Goal: Find specific page/section: Find specific page/section

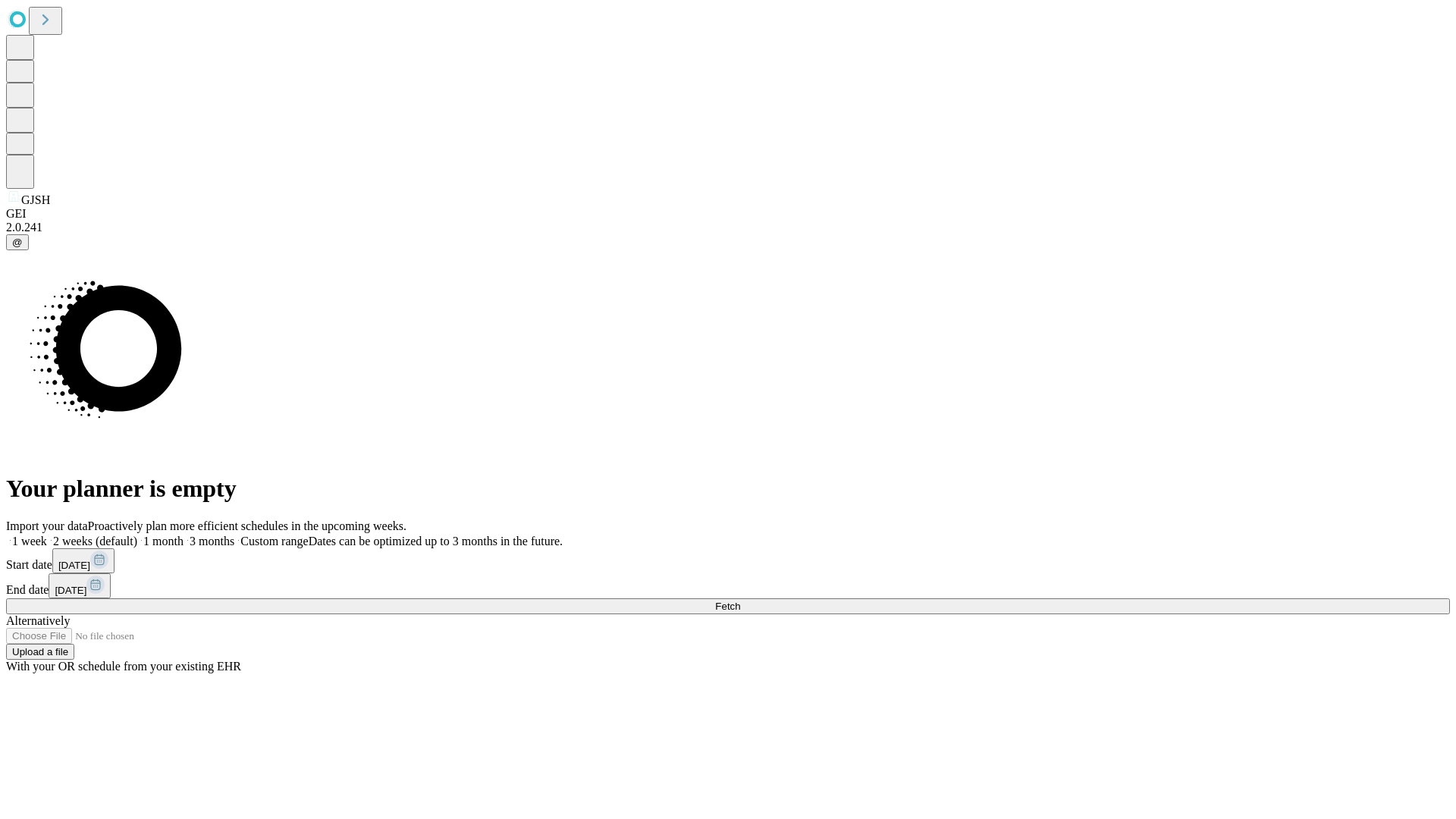
click at [740, 601] on span "Fetch" at bounding box center [727, 607] width 25 height 11
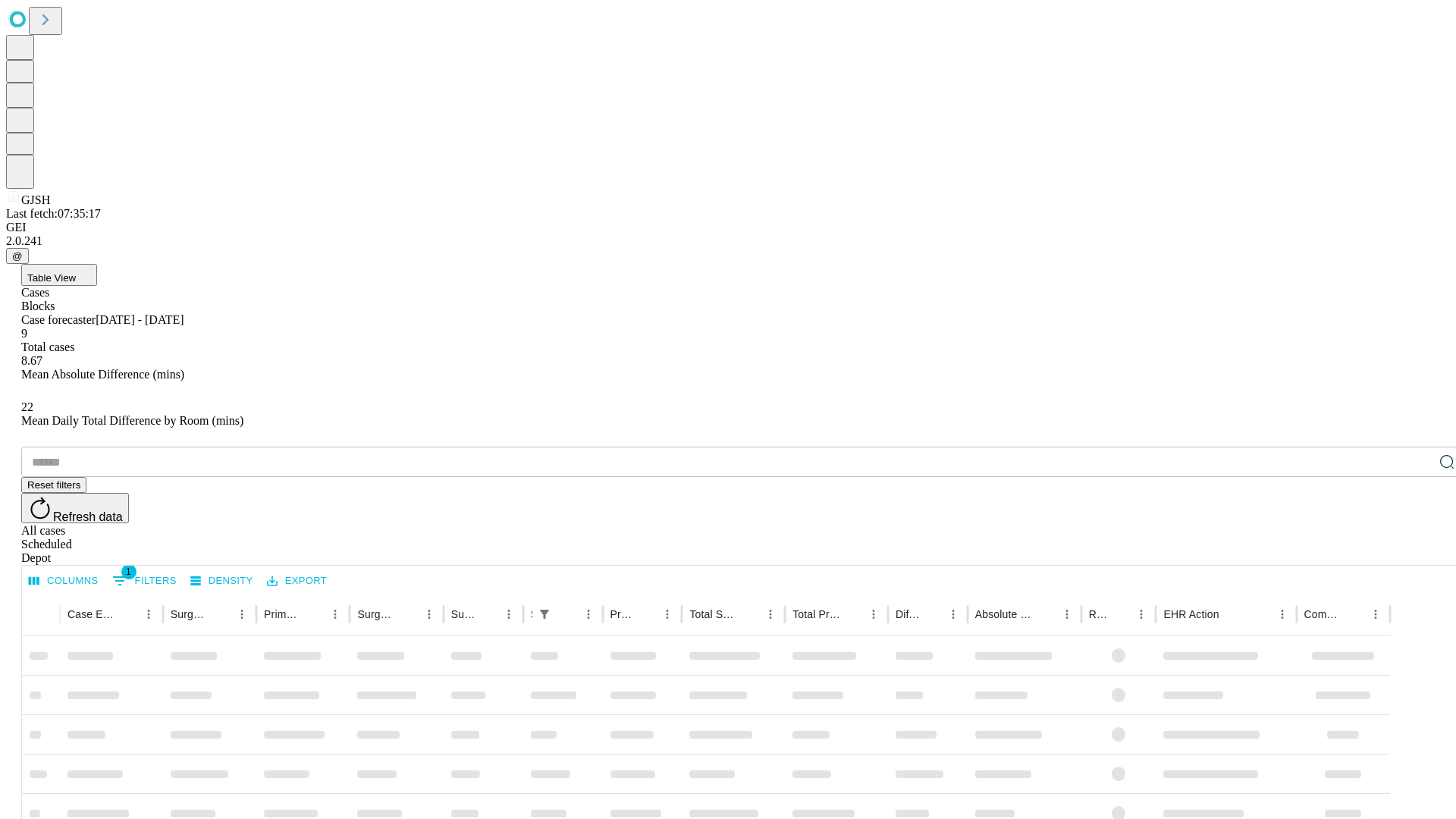
click at [76, 272] on span "Table View" at bounding box center [52, 278] width 49 height 11
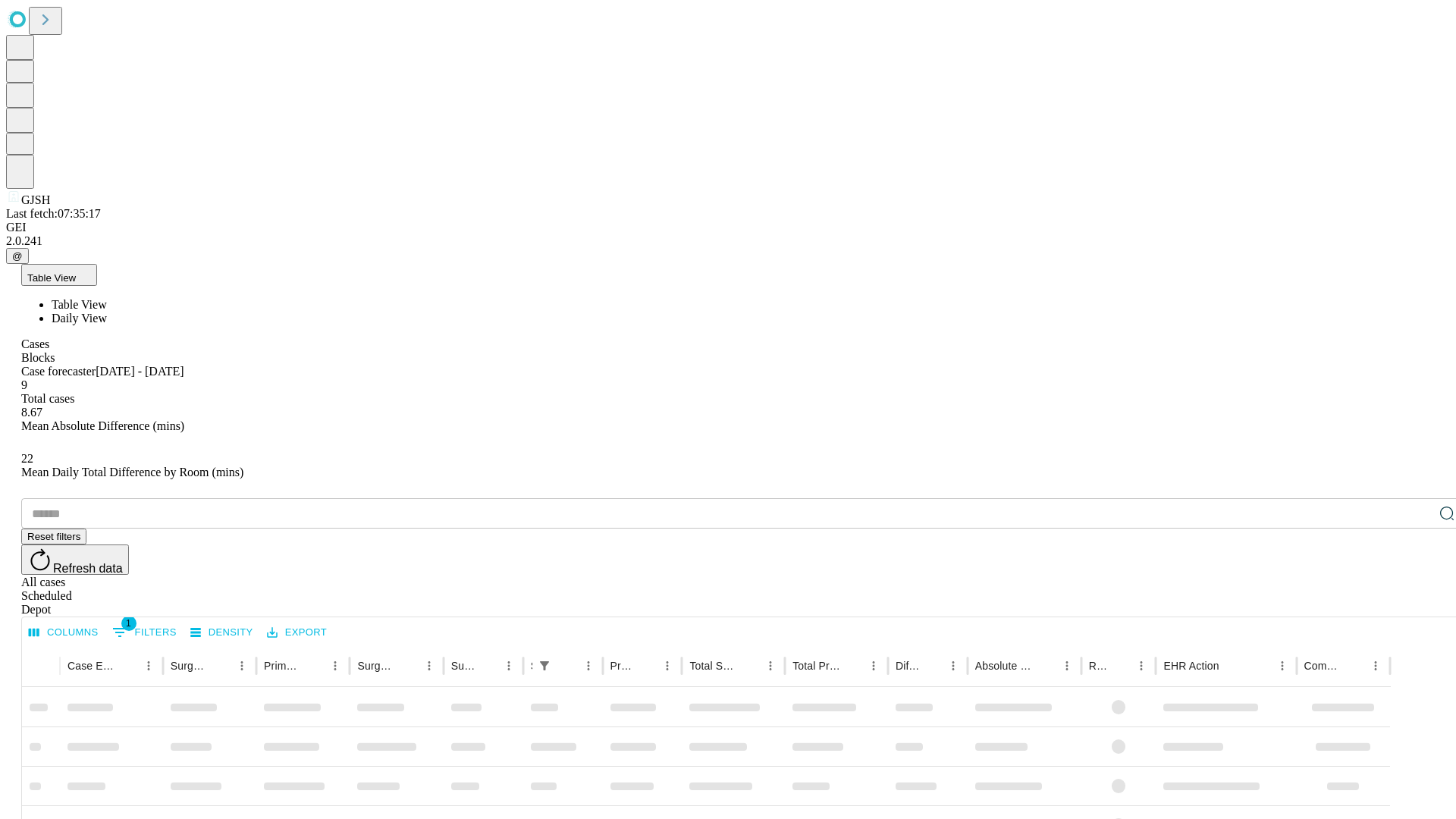
click at [107, 312] on span "Daily View" at bounding box center [79, 319] width 55 height 13
